Goal: Task Accomplishment & Management: Use online tool/utility

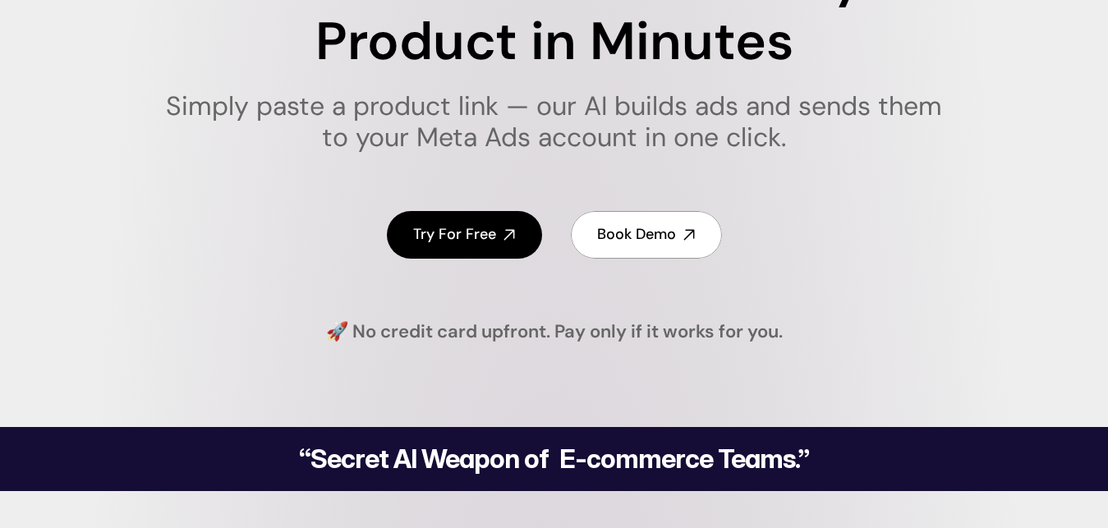
scroll to position [251, 0]
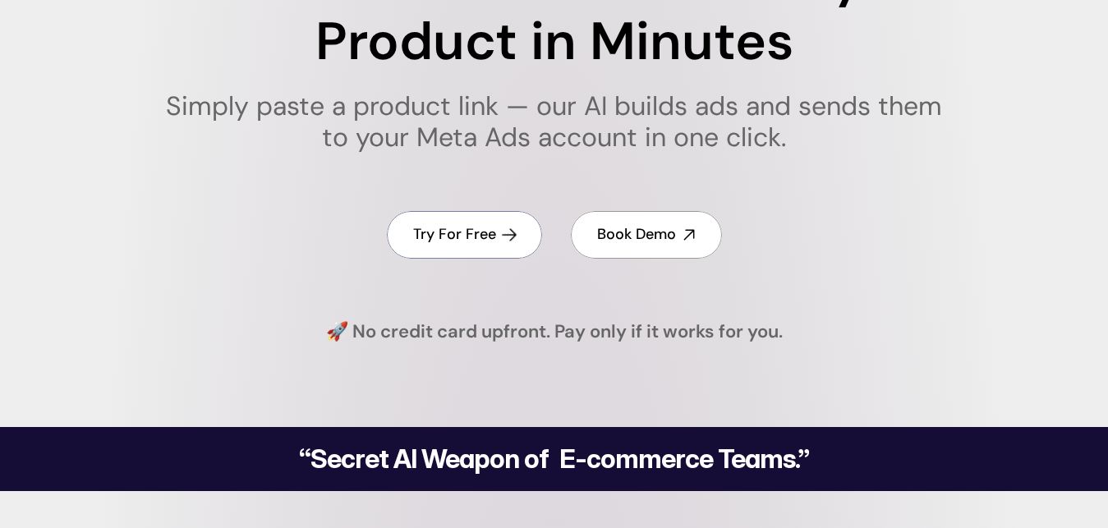
click at [457, 234] on h4 "Try For Free" at bounding box center [454, 234] width 83 height 21
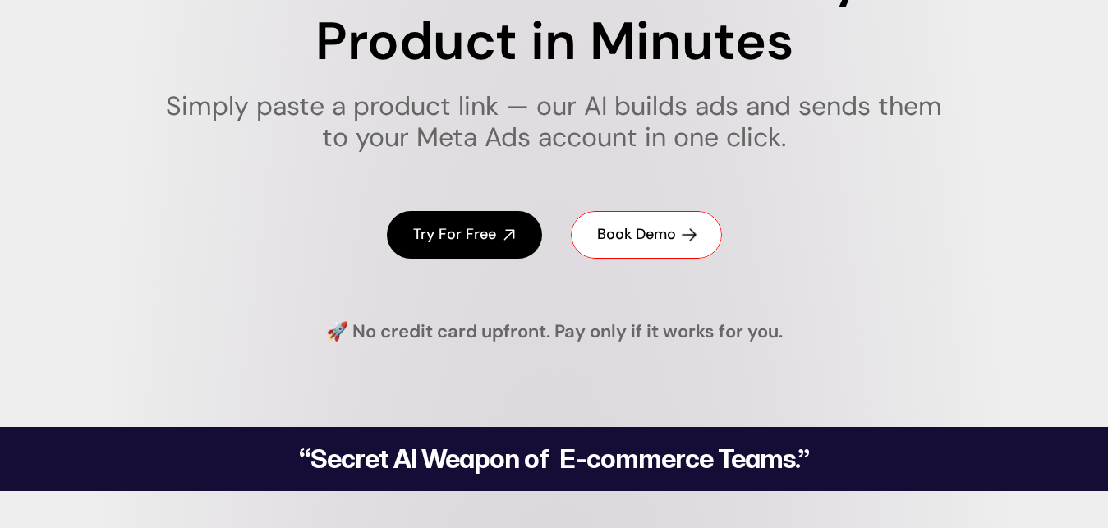
click at [638, 233] on h4 "Book Demo" at bounding box center [636, 234] width 79 height 21
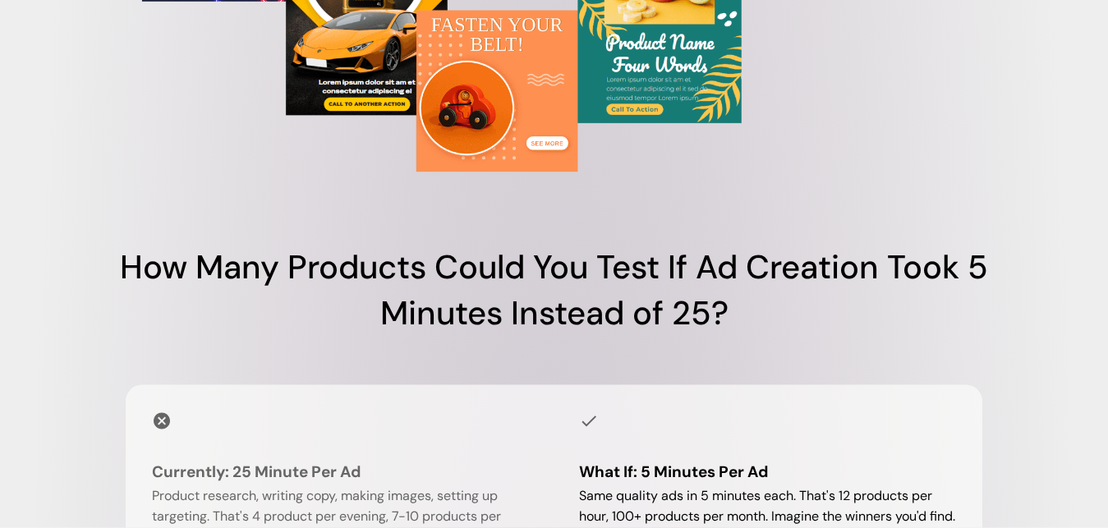
scroll to position [1424, 0]
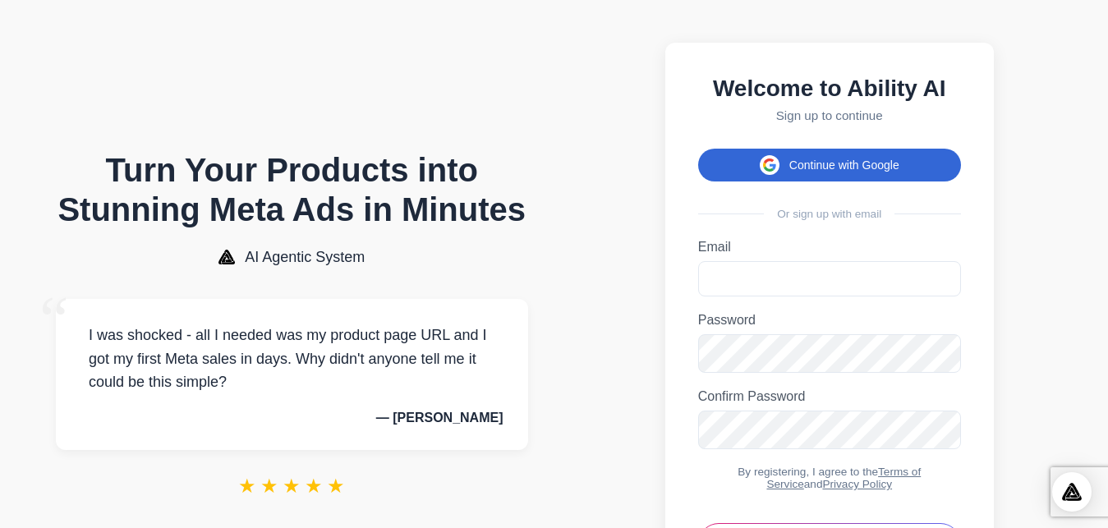
click at [865, 173] on button "Continue with Google" at bounding box center [829, 165] width 263 height 33
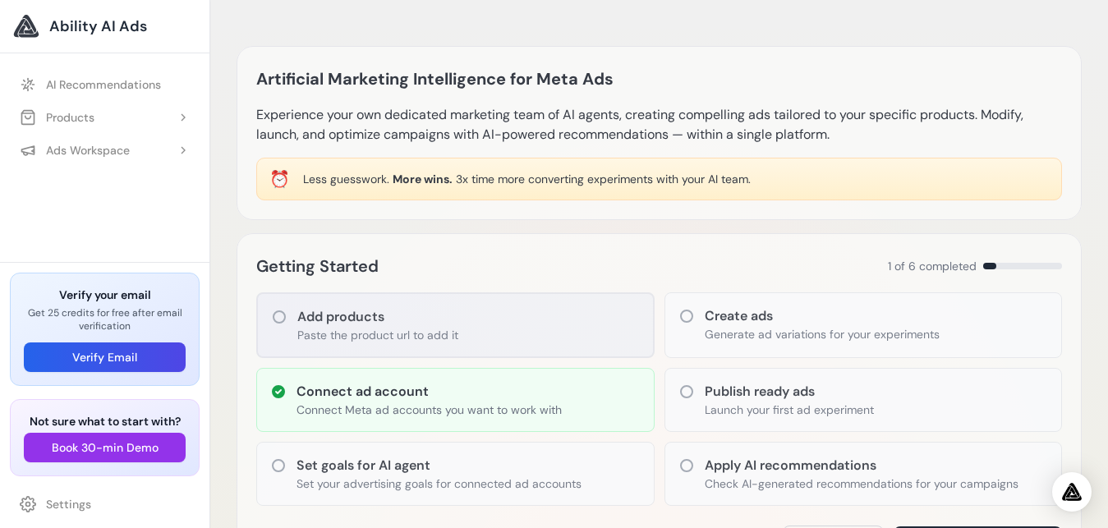
click at [273, 320] on icon at bounding box center [279, 317] width 16 height 16
